Goal: Find contact information: Find contact information

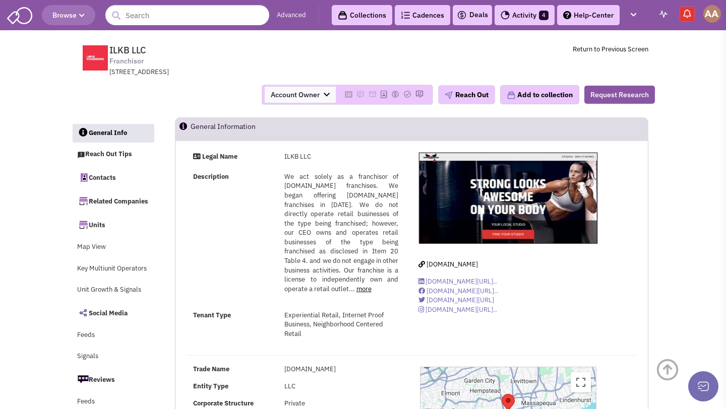
select select
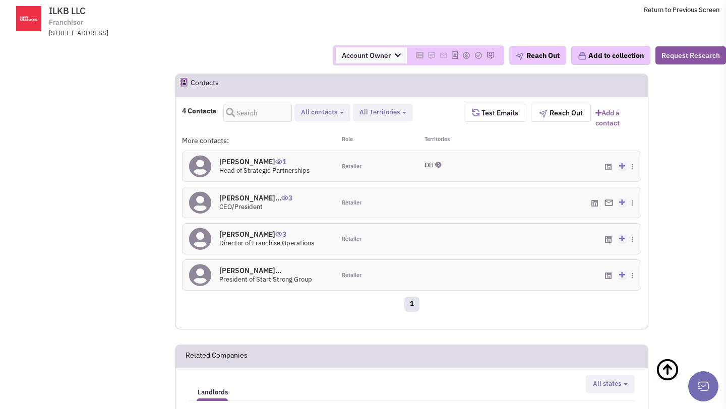
scroll to position [761, 0]
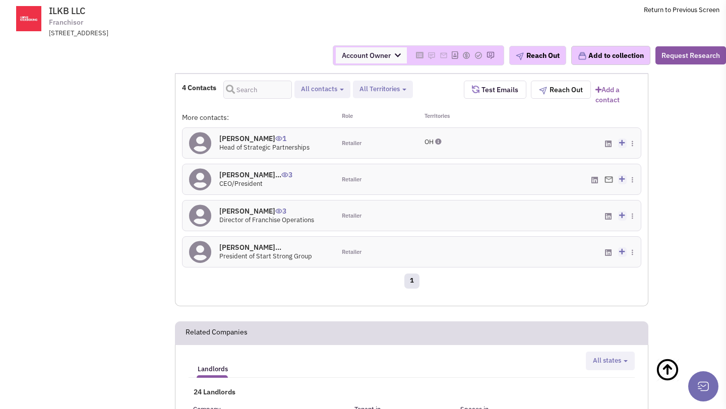
click at [248, 136] on h4 "[PERSON_NAME] 1" at bounding box center [264, 138] width 90 height 9
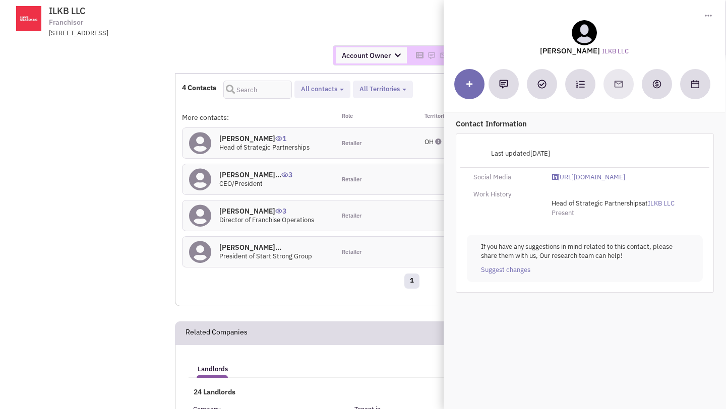
click at [289, 42] on div "Account Owner Account Owner [PERSON_NAME] [PERSON_NAME] [PERSON_NAME] [PERSON_N…" at bounding box center [362, 55] width 739 height 35
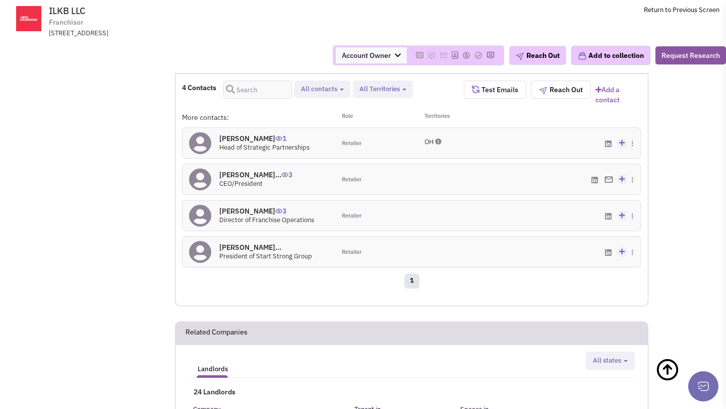
click at [265, 208] on h4 "[PERSON_NAME] 3" at bounding box center [266, 211] width 95 height 9
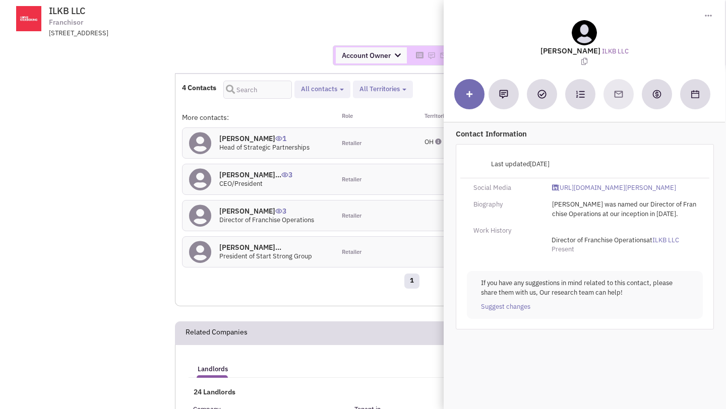
click at [255, 33] on div "[STREET_ADDRESS]" at bounding box center [180, 34] width 263 height 10
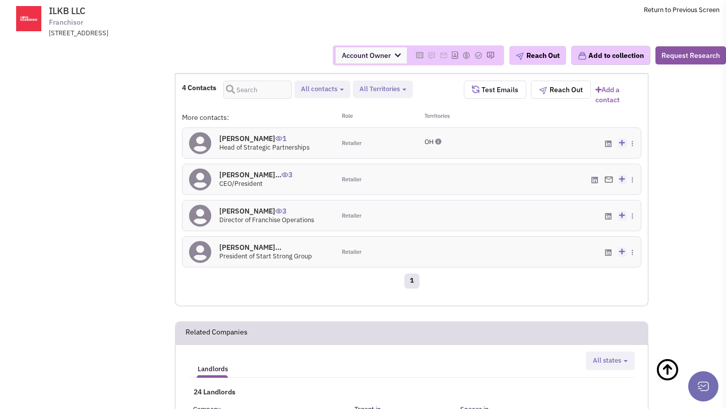
click at [246, 249] on h4 "[PERSON_NAME]... 0" at bounding box center [265, 247] width 93 height 9
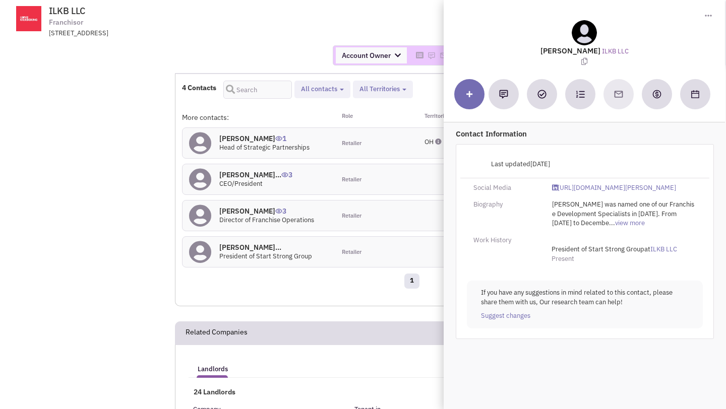
click at [284, 35] on div "[STREET_ADDRESS]" at bounding box center [180, 34] width 263 height 10
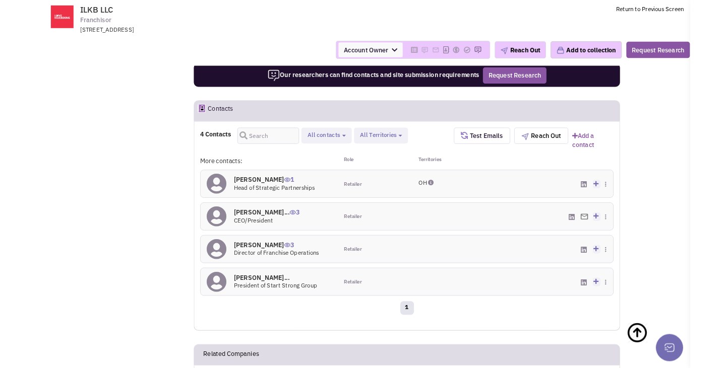
scroll to position [694, 0]
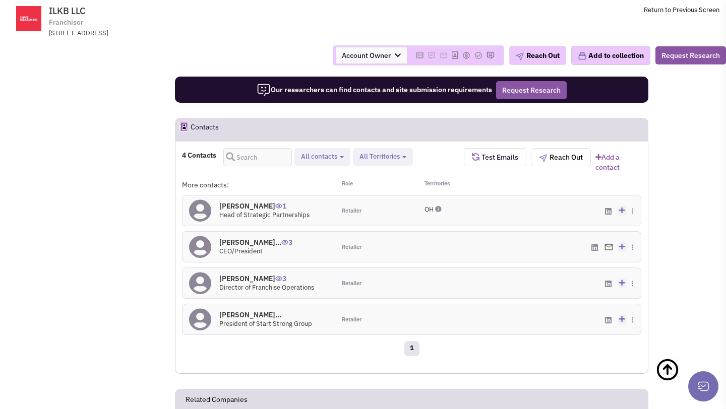
click at [260, 240] on h4 "[PERSON_NAME]... 3" at bounding box center [255, 242] width 73 height 9
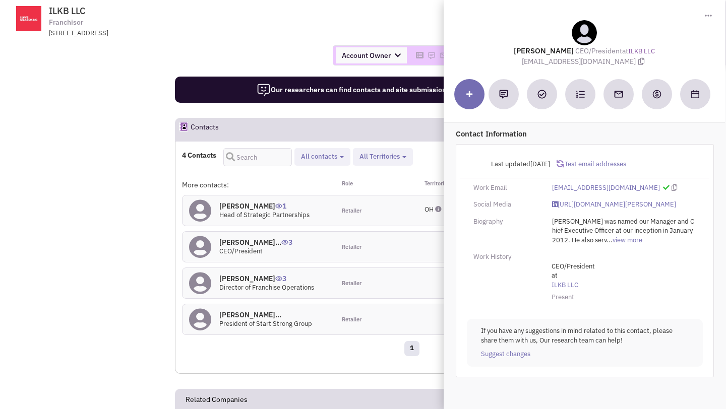
click at [361, 26] on td "ILKB LLC Franchisor [STREET_ADDRESS] Return to Previous Screen" at bounding box center [389, 19] width 660 height 38
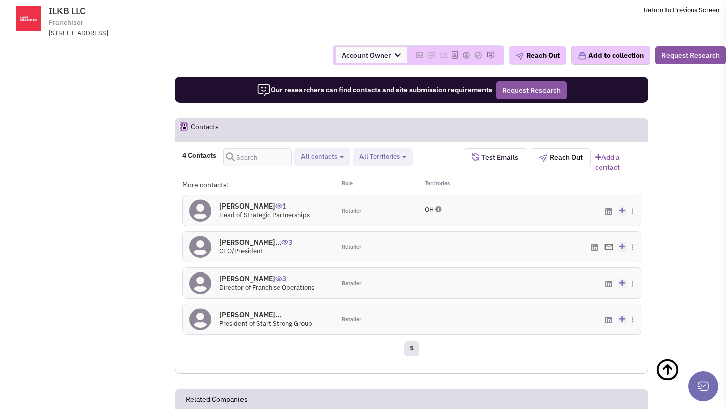
click at [252, 208] on h4 "[PERSON_NAME] 1" at bounding box center [264, 206] width 90 height 9
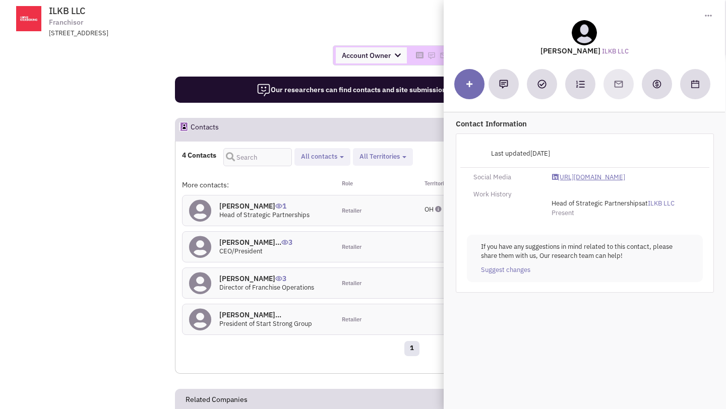
click at [586, 176] on link "[URL][DOMAIN_NAME]" at bounding box center [588, 178] width 73 height 10
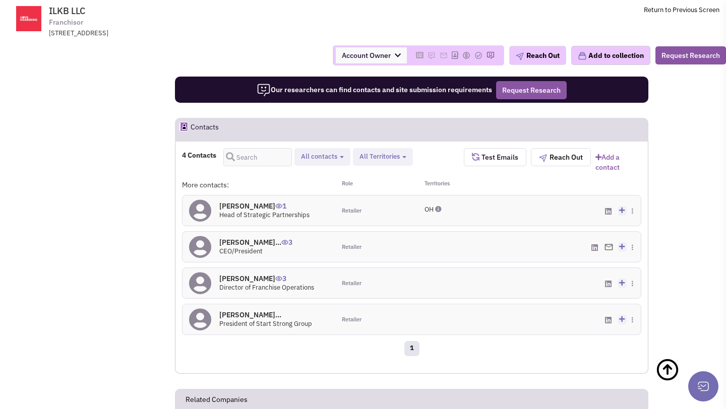
click at [251, 276] on h4 "[PERSON_NAME] 3" at bounding box center [266, 278] width 95 height 9
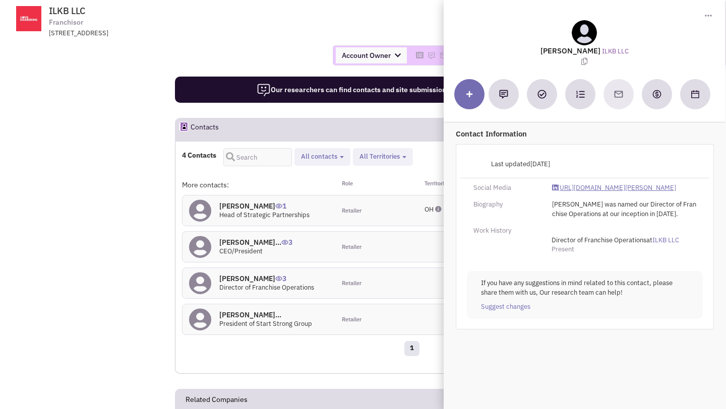
click at [586, 189] on link "[URL][DOMAIN_NAME][PERSON_NAME]" at bounding box center [614, 188] width 124 height 10
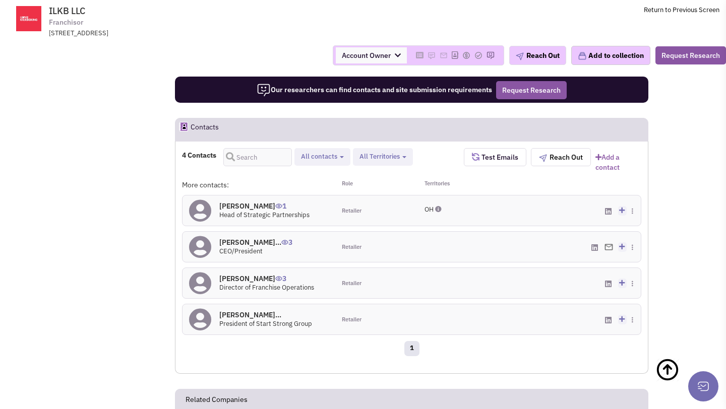
click at [248, 241] on h4 "[PERSON_NAME]... 3" at bounding box center [255, 242] width 73 height 9
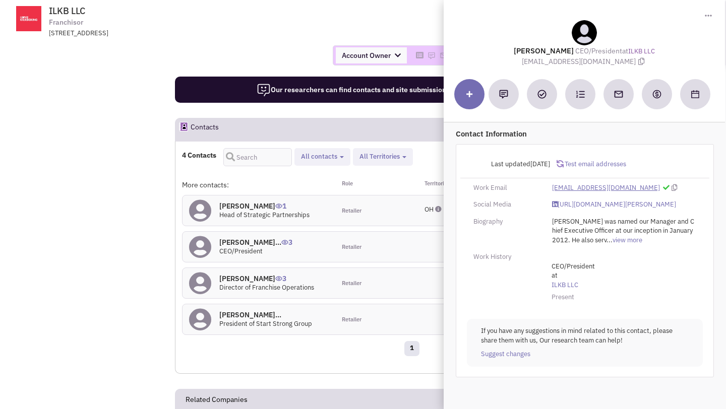
drag, startPoint x: 551, startPoint y: 189, endPoint x: 644, endPoint y: 190, distance: 92.8
click at [644, 190] on div "[EMAIL_ADDRESS][DOMAIN_NAME]" at bounding box center [623, 188] width 157 height 10
copy link "[EMAIL_ADDRESS][DOMAIN_NAME]"
click at [577, 204] on link "[URL][DOMAIN_NAME][PERSON_NAME]" at bounding box center [614, 205] width 124 height 10
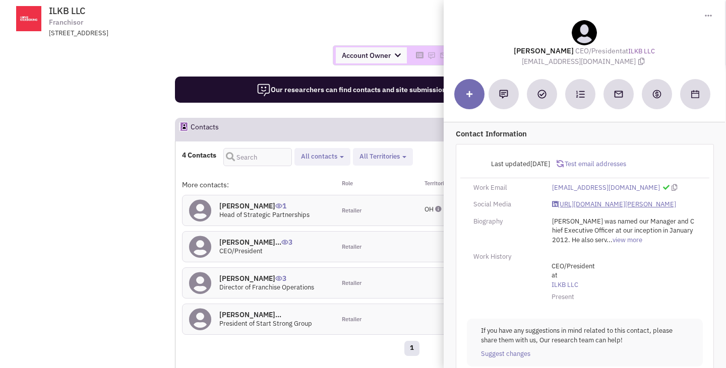
click at [580, 205] on link "[URL][DOMAIN_NAME][PERSON_NAME]" at bounding box center [614, 205] width 124 height 10
